Goal: Transaction & Acquisition: Purchase product/service

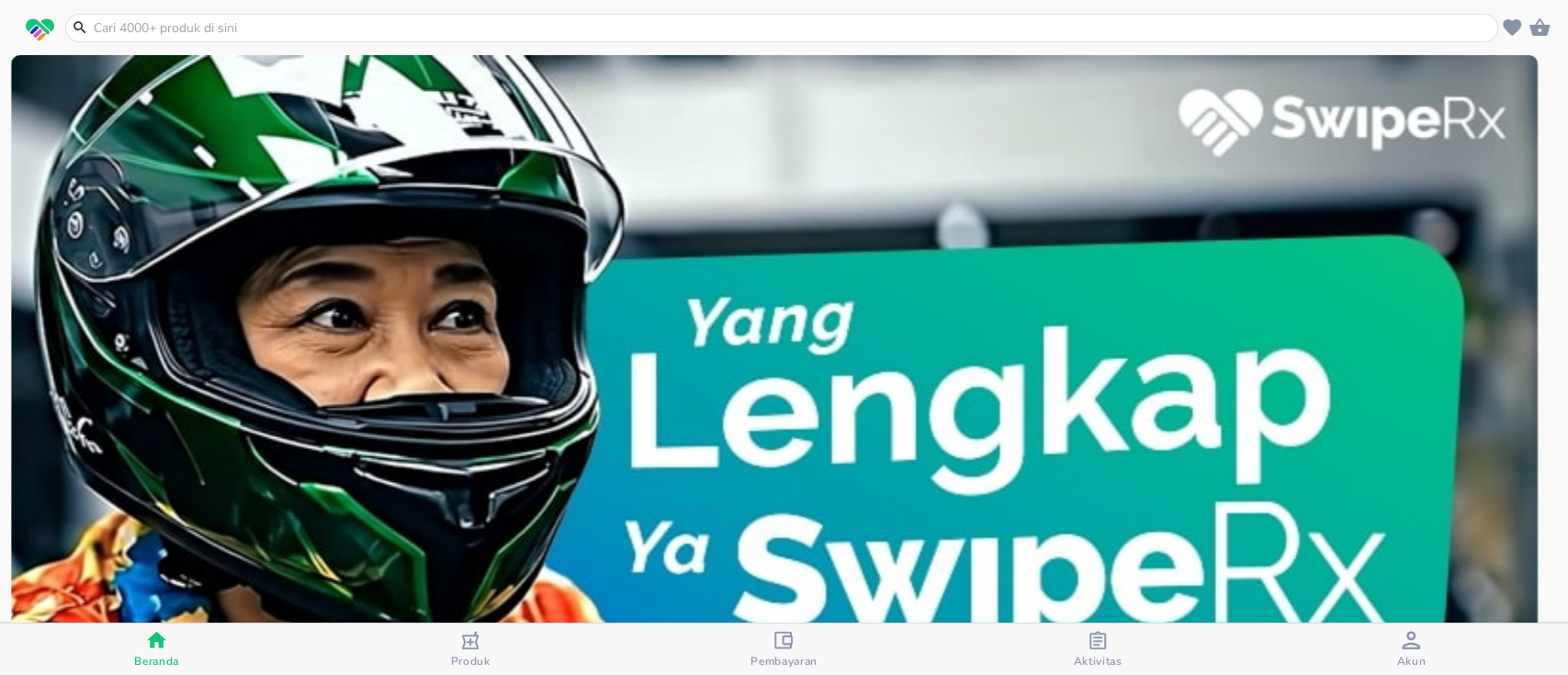
click at [768, 643] on div "Pembayaran" at bounding box center [784, 649] width 67 height 38
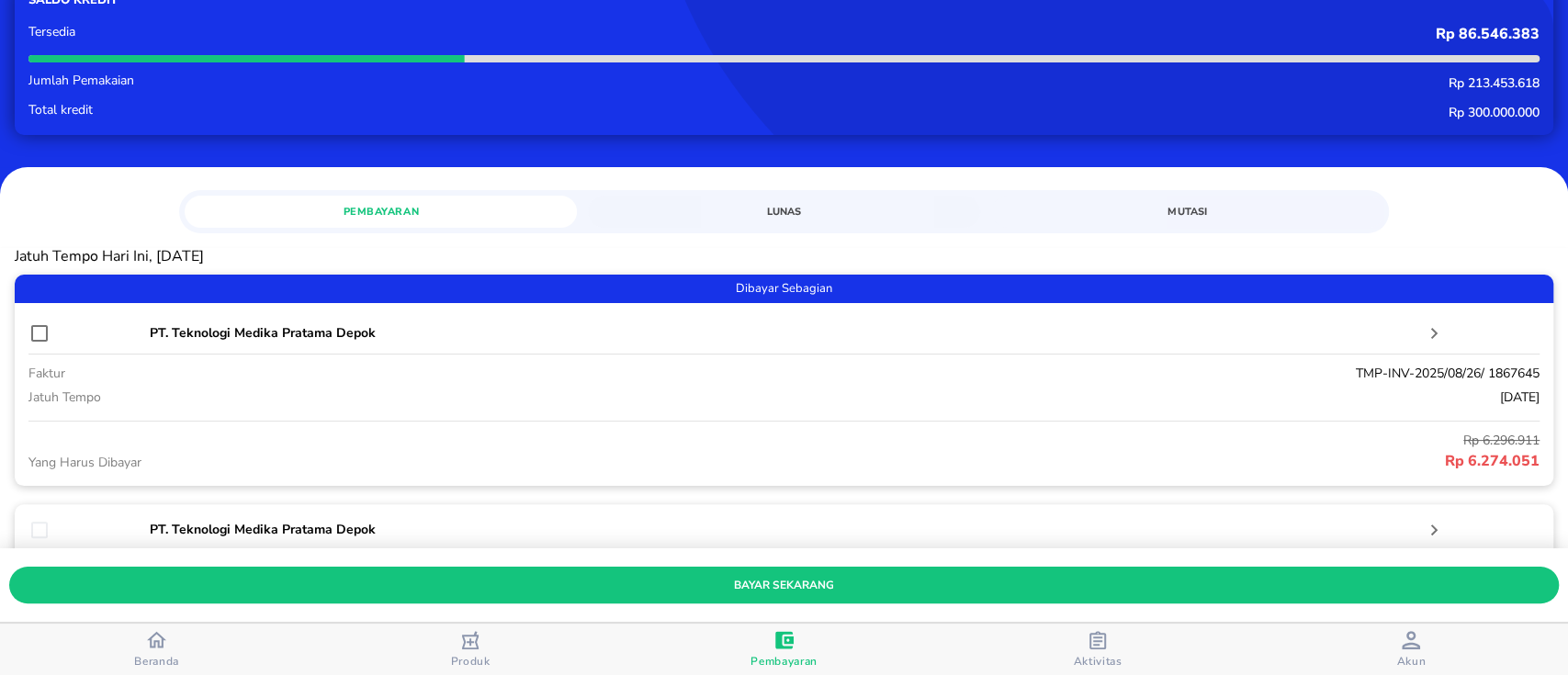
scroll to position [123, 0]
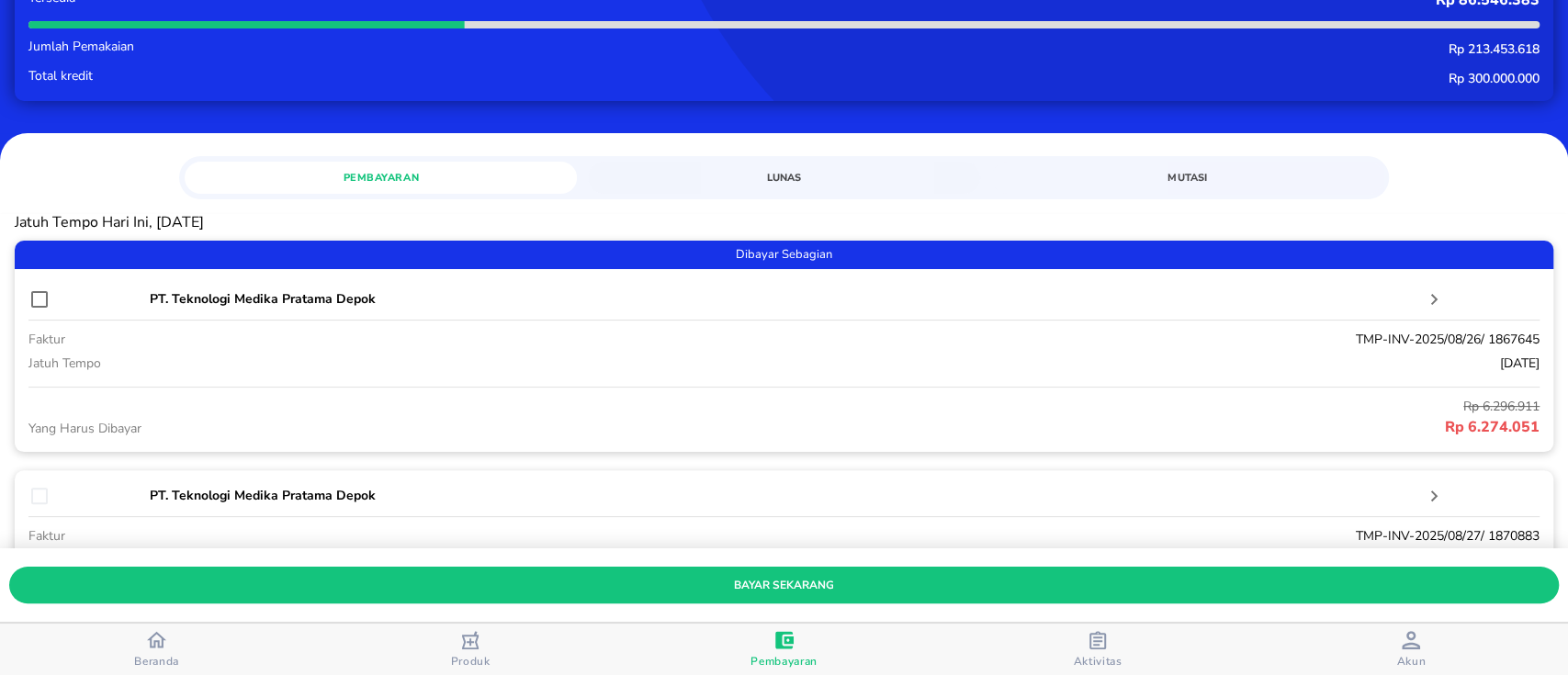
click at [1110, 634] on div "Aktivitas" at bounding box center [1097, 649] width 48 height 38
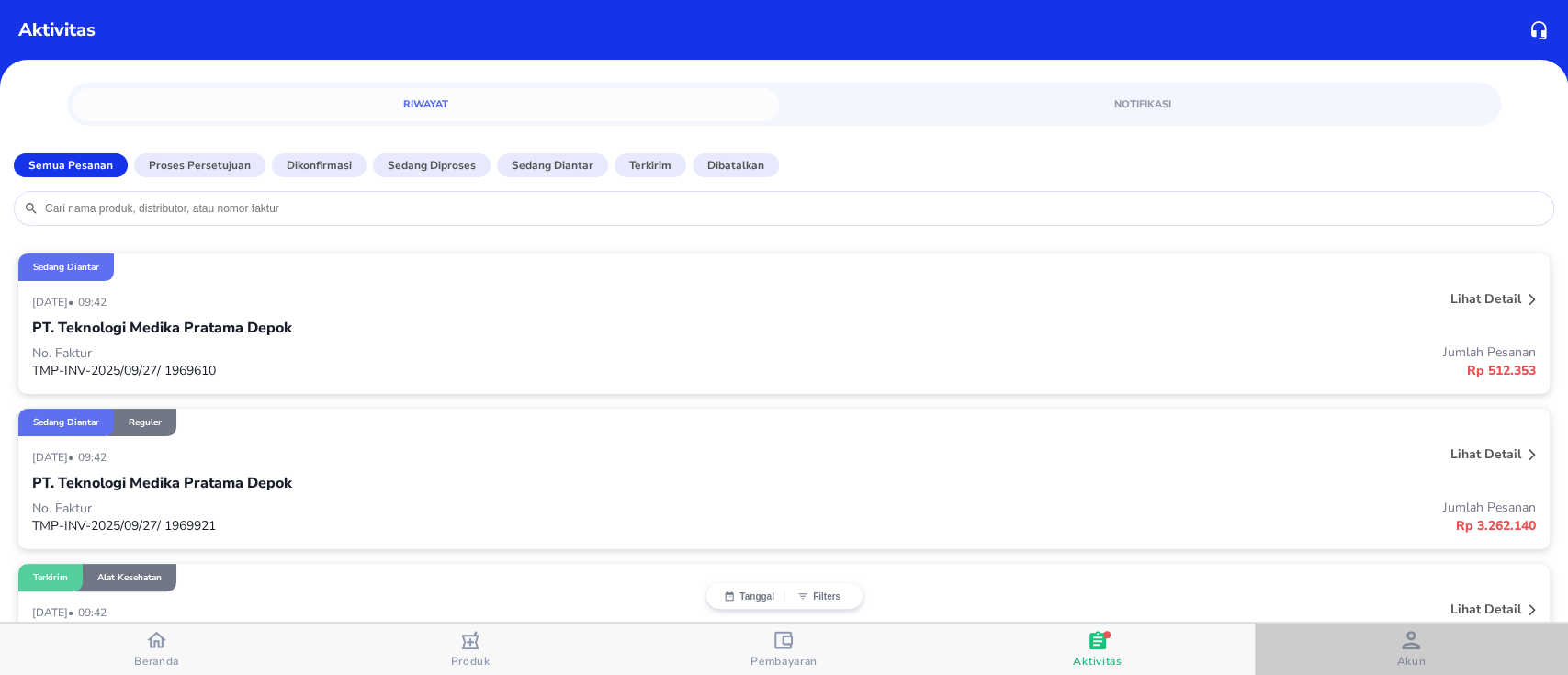
click at [1382, 645] on span "Akun" at bounding box center [1412, 649] width 303 height 38
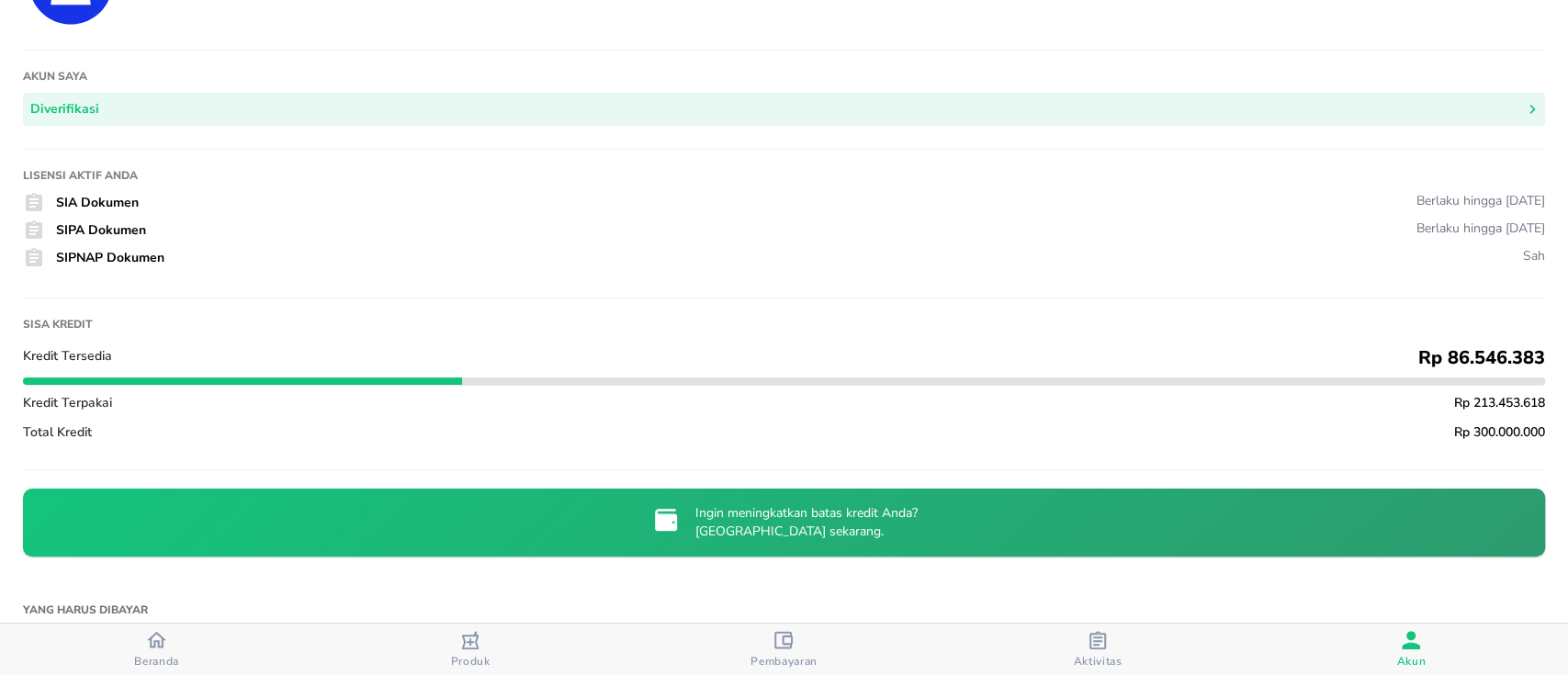
scroll to position [123, 0]
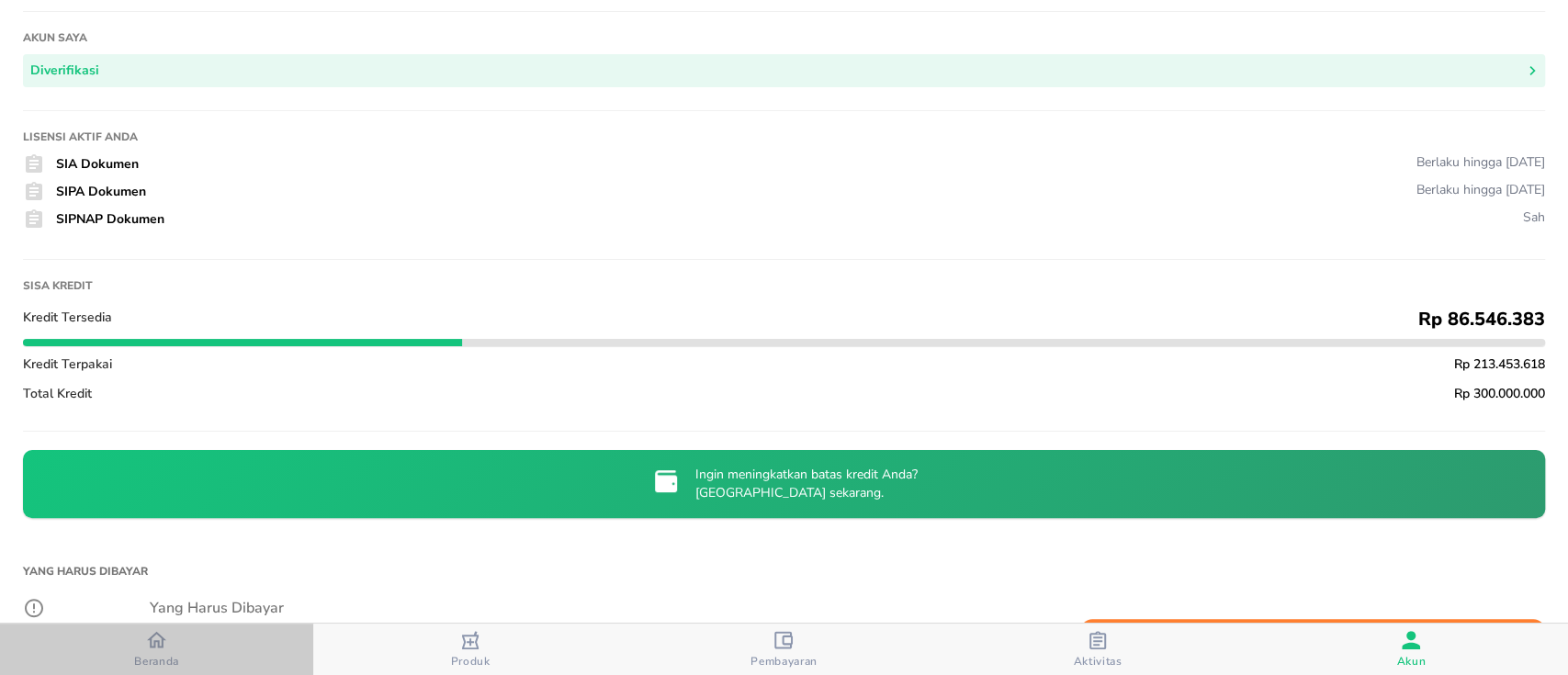
click at [160, 640] on icon "button" at bounding box center [157, 640] width 20 height 20
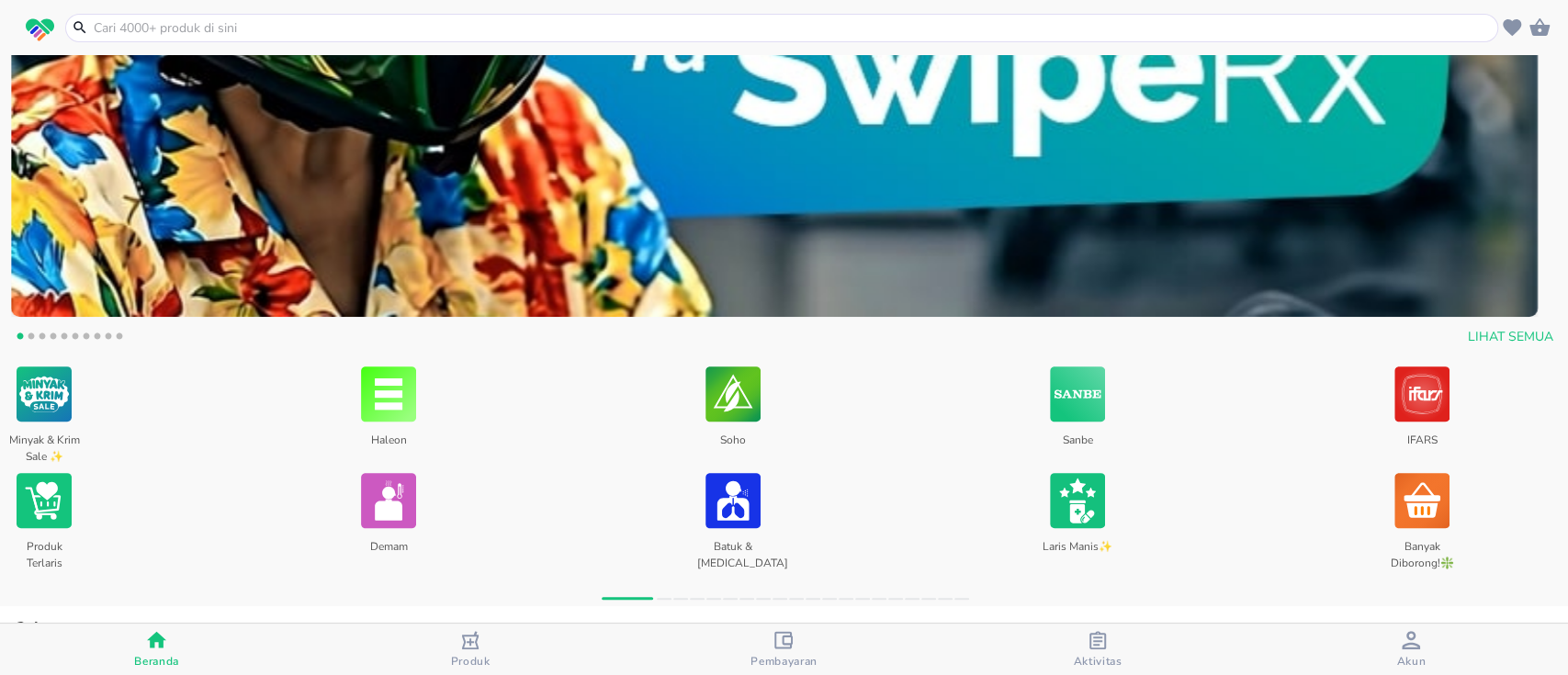
scroll to position [612, 0]
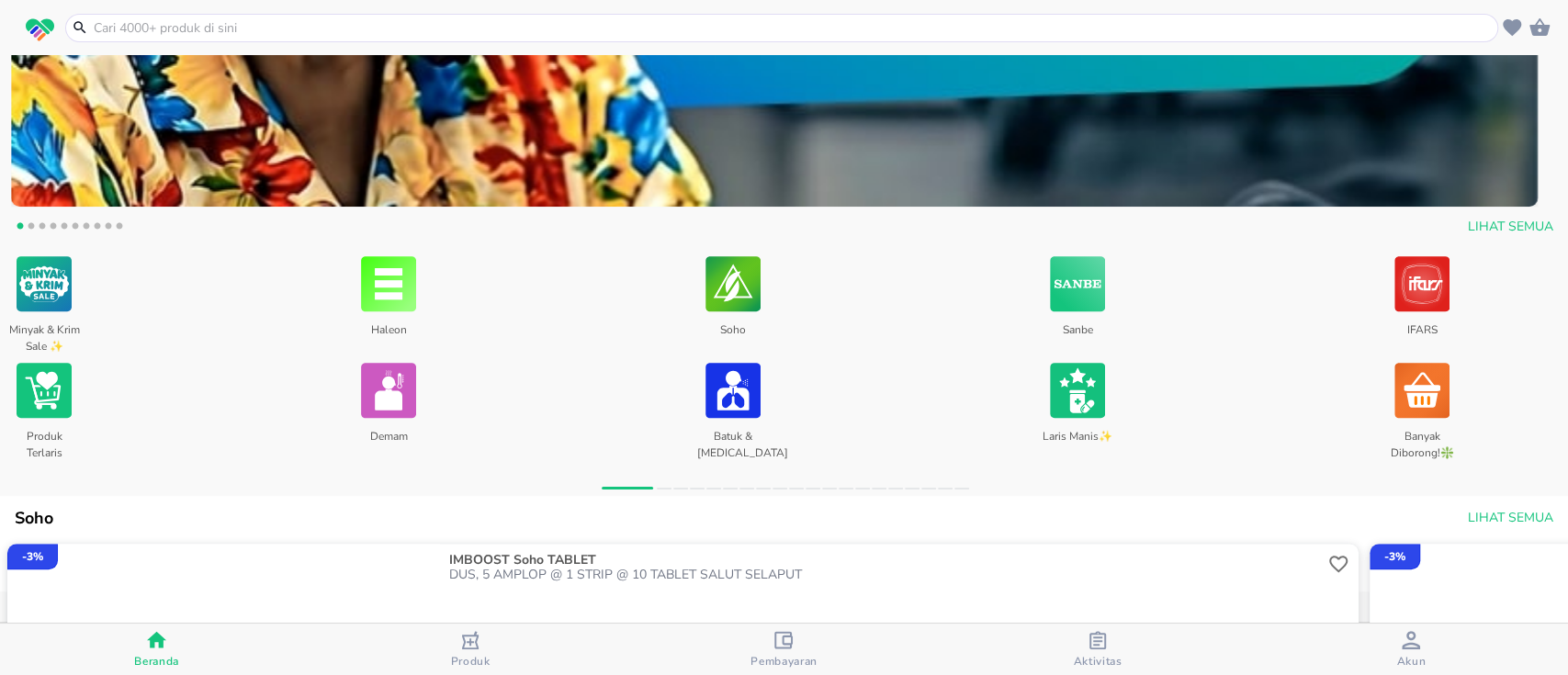
click at [33, 219] on button "3" at bounding box center [42, 228] width 19 height 19
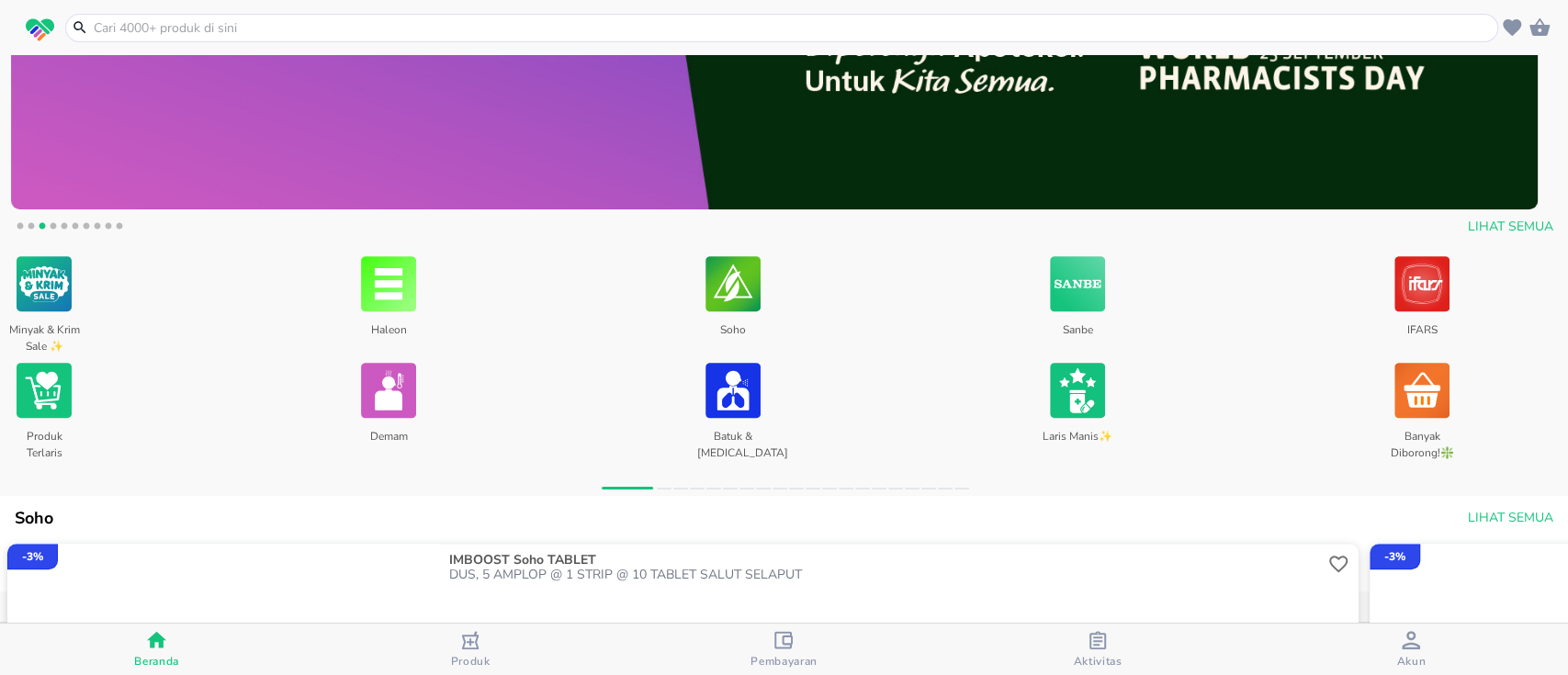
click at [20, 224] on button "1" at bounding box center [20, 228] width 19 height 19
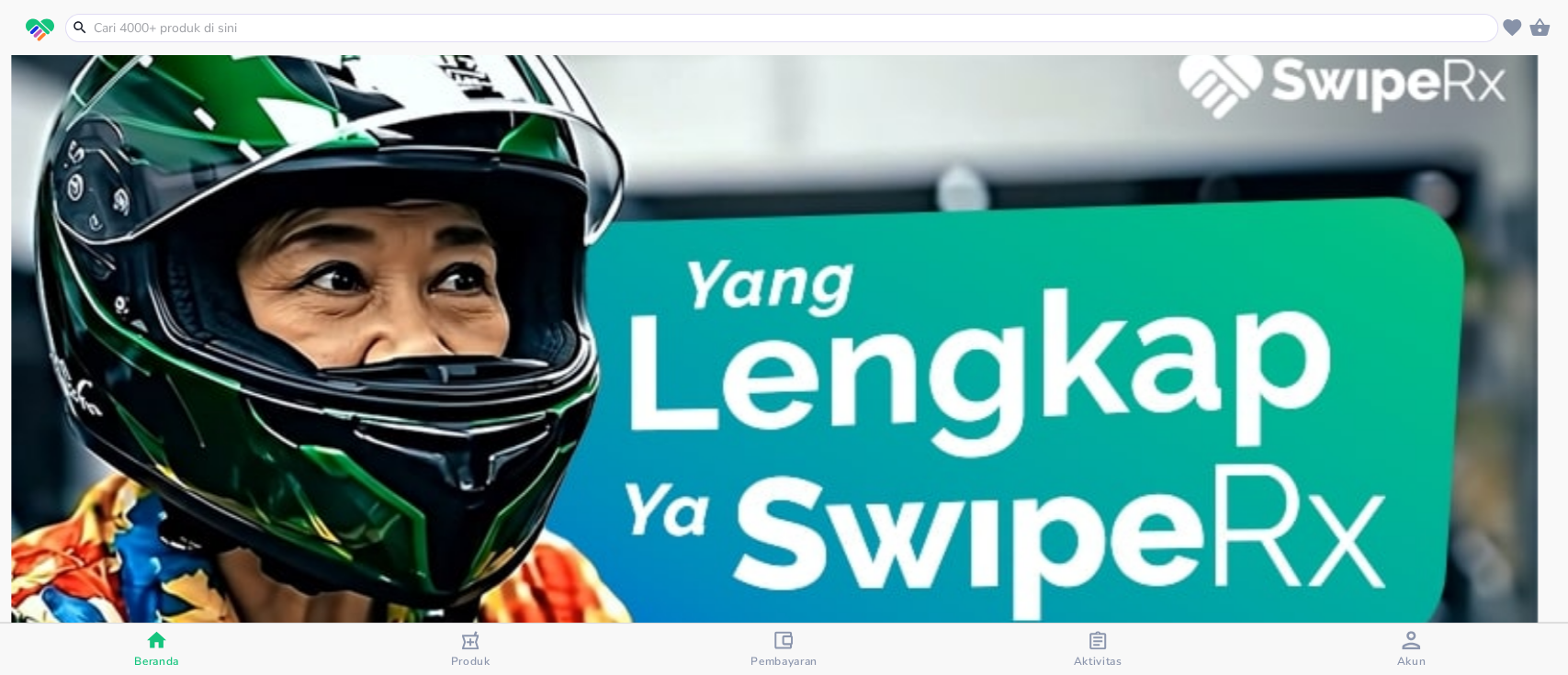
scroll to position [0, 0]
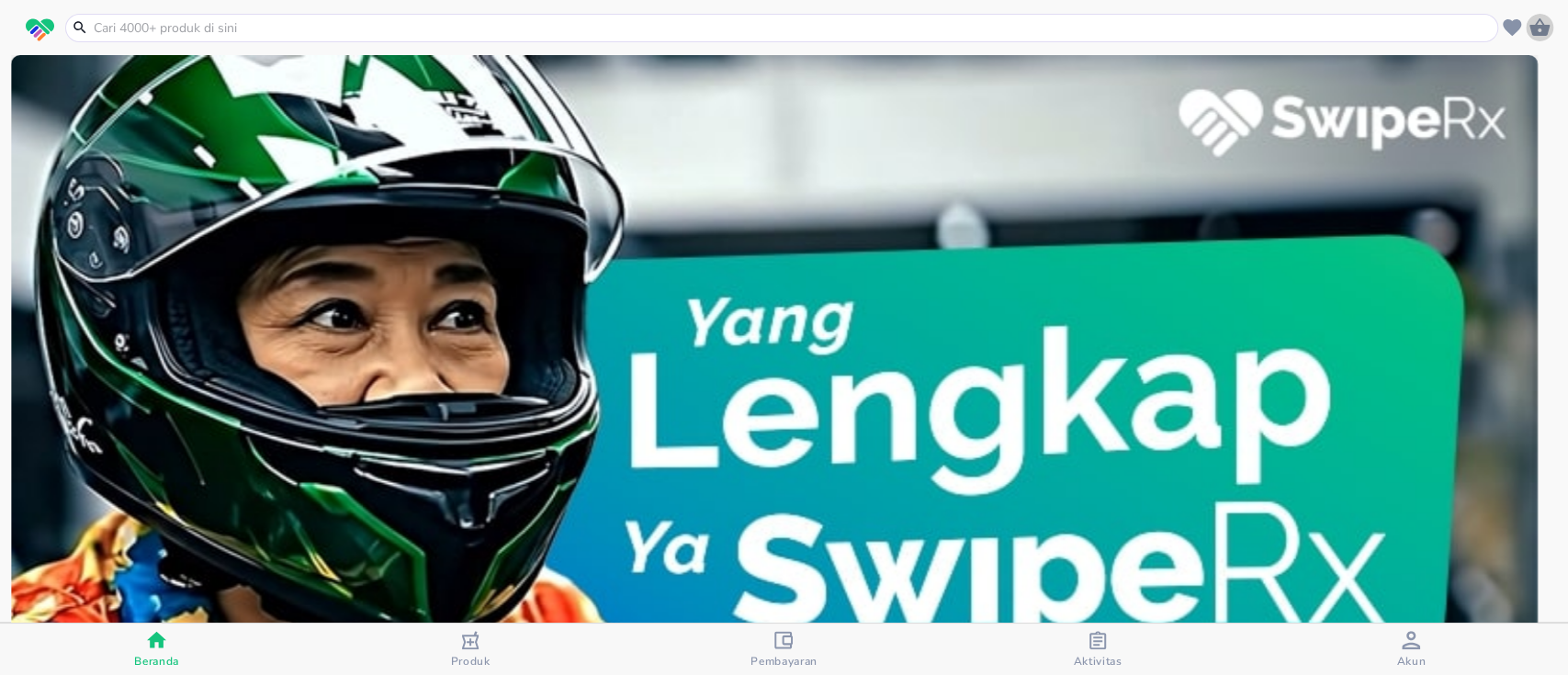
click at [1544, 17] on icon "button" at bounding box center [1539, 28] width 22 height 22
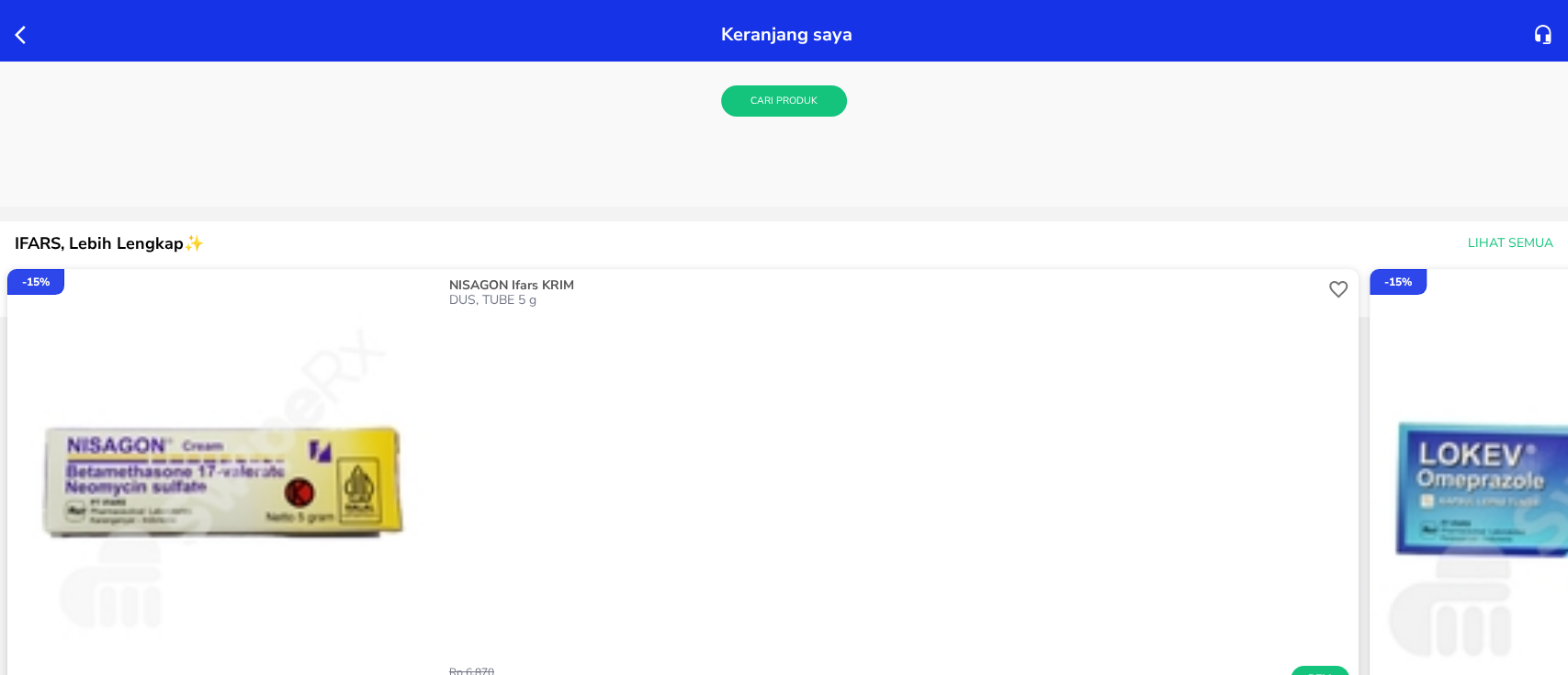
scroll to position [244, 0]
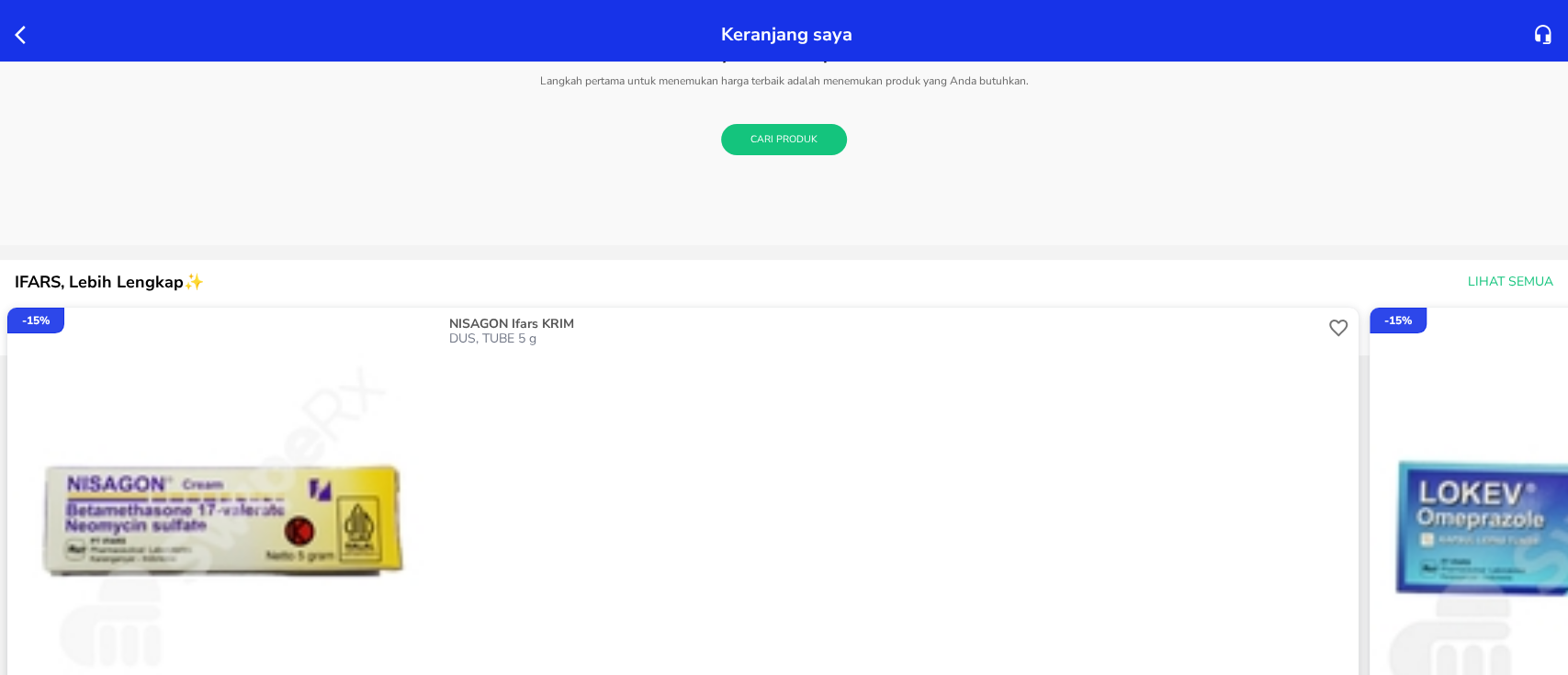
click at [21, 32] on icon "button" at bounding box center [26, 35] width 22 height 22
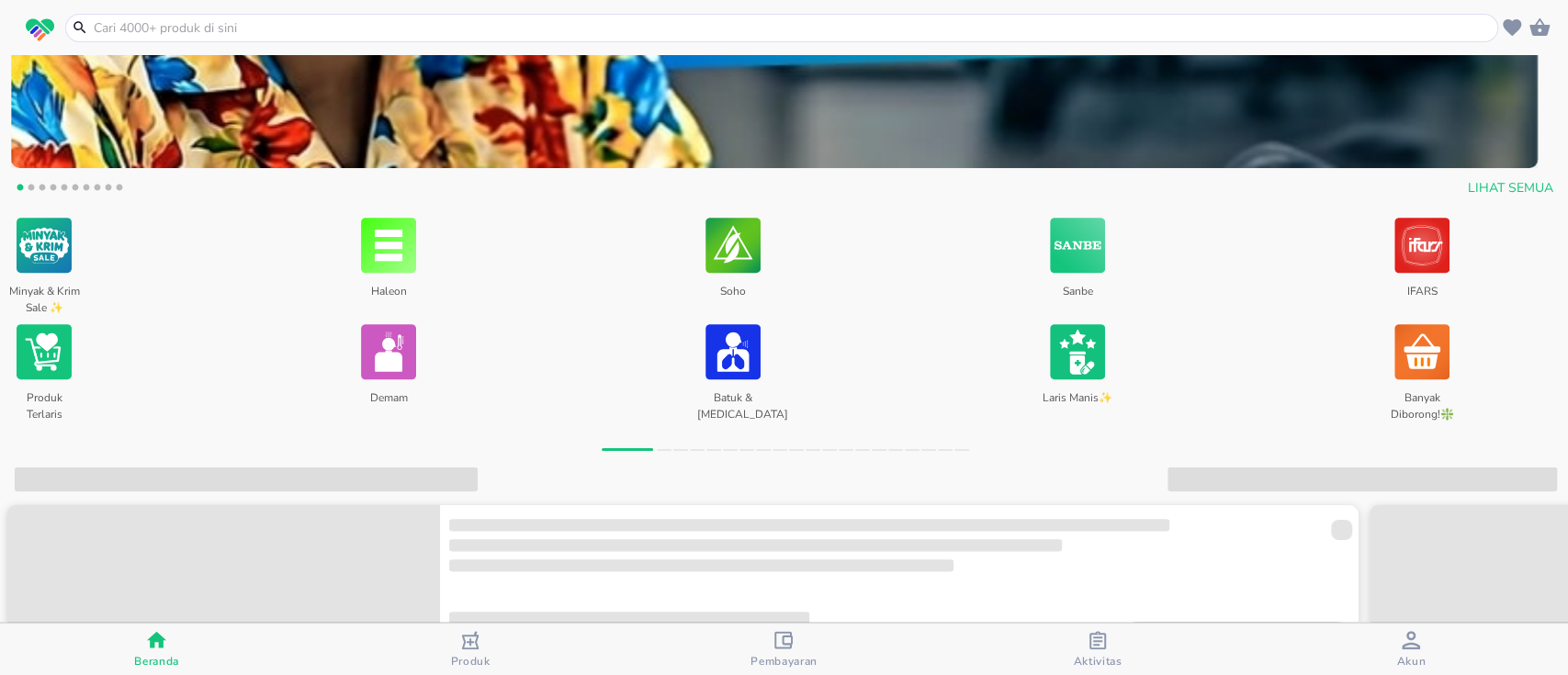
scroll to position [612, 0]
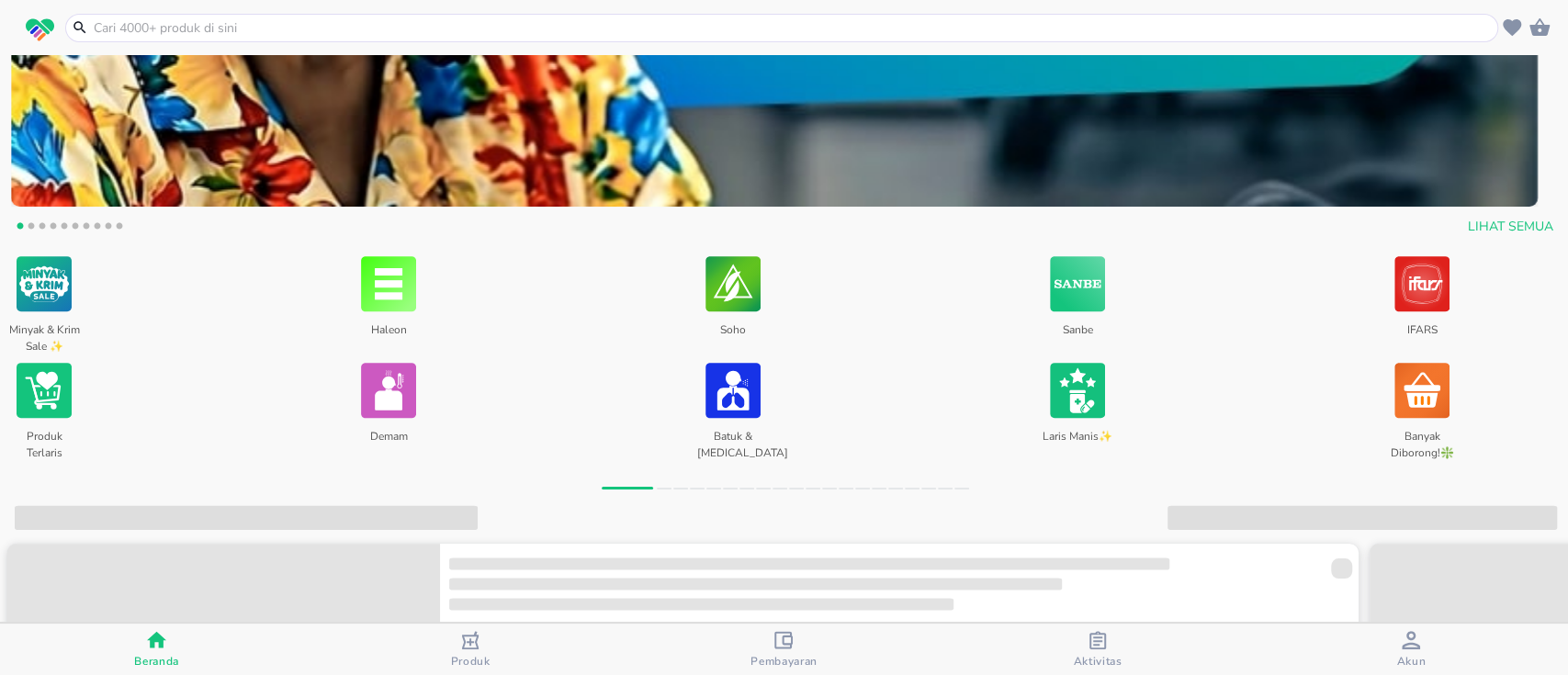
click at [38, 325] on p "Minyak & Krim Sale ✨" at bounding box center [43, 331] width 72 height 33
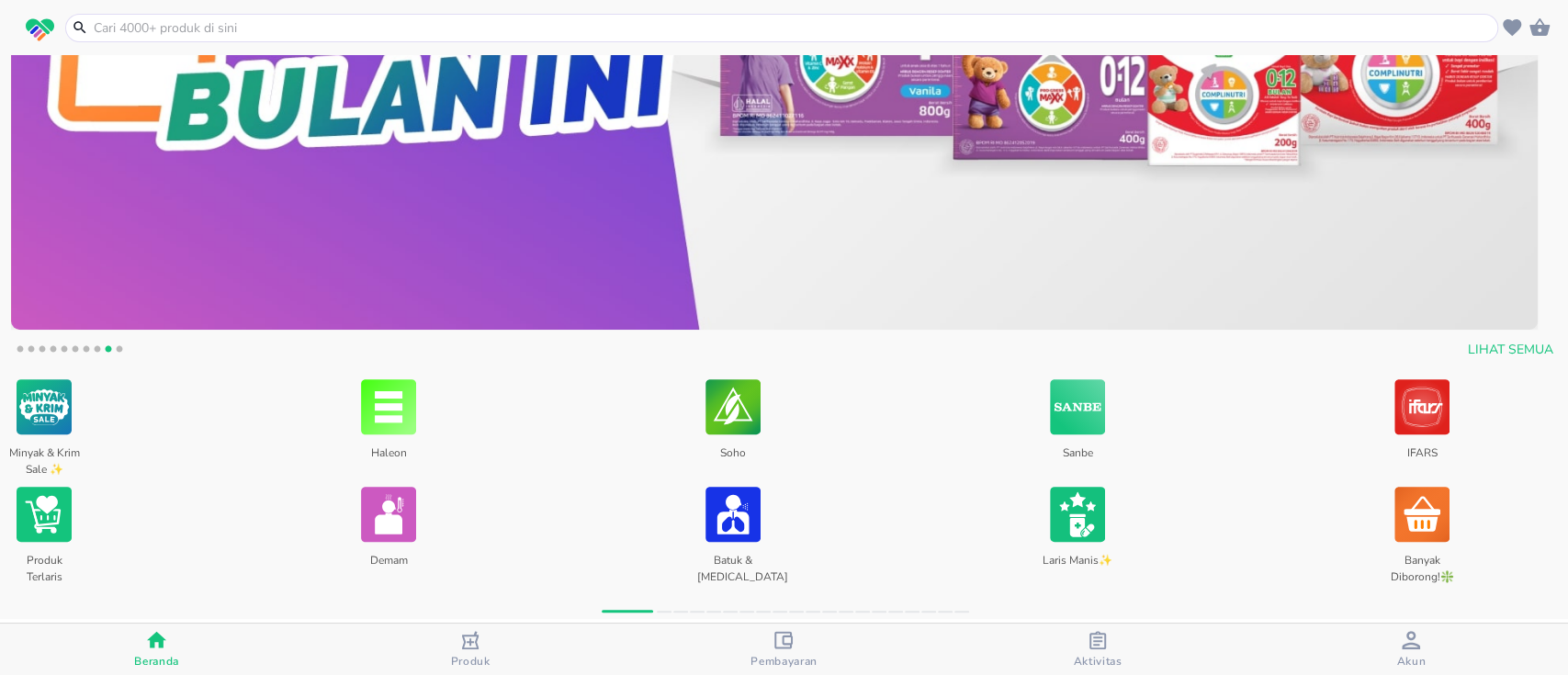
scroll to position [490, 0]
